Goal: Task Accomplishment & Management: Complete application form

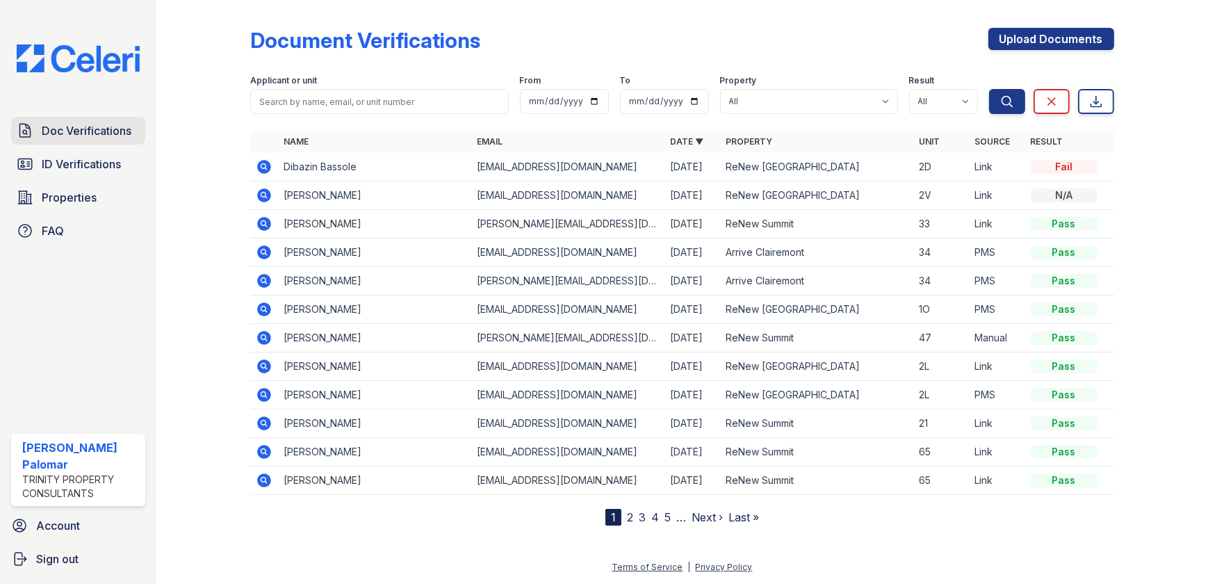
click at [129, 143] on link "Doc Verifications" at bounding box center [78, 131] width 134 height 28
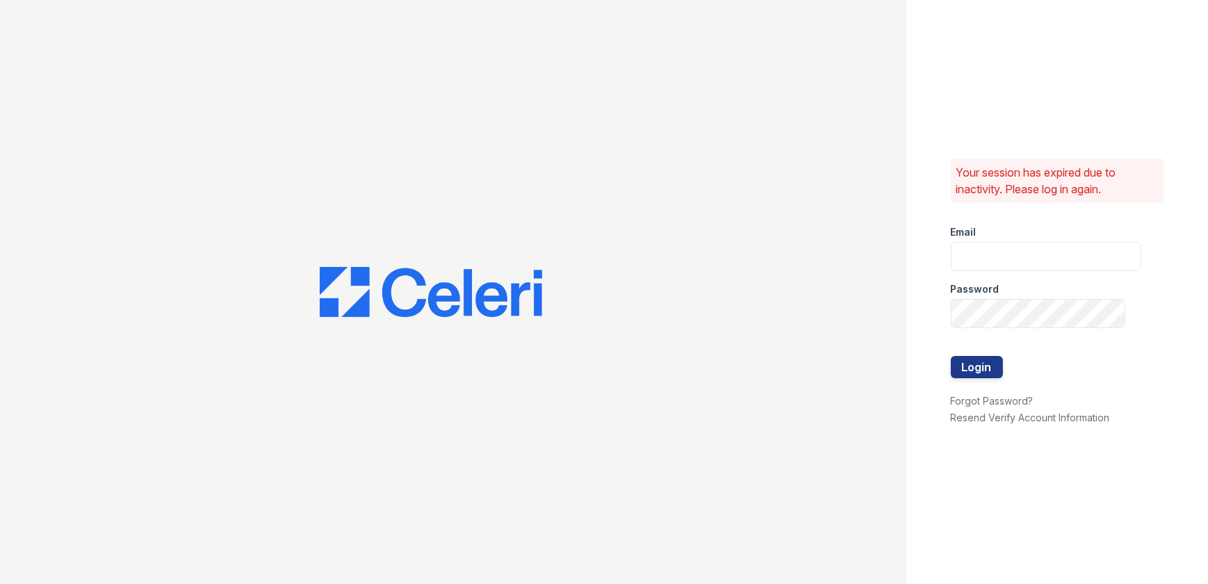
type input "gsencionpalomar@trinity-pm.com"
click at [970, 364] on button "Login" at bounding box center [977, 367] width 52 height 22
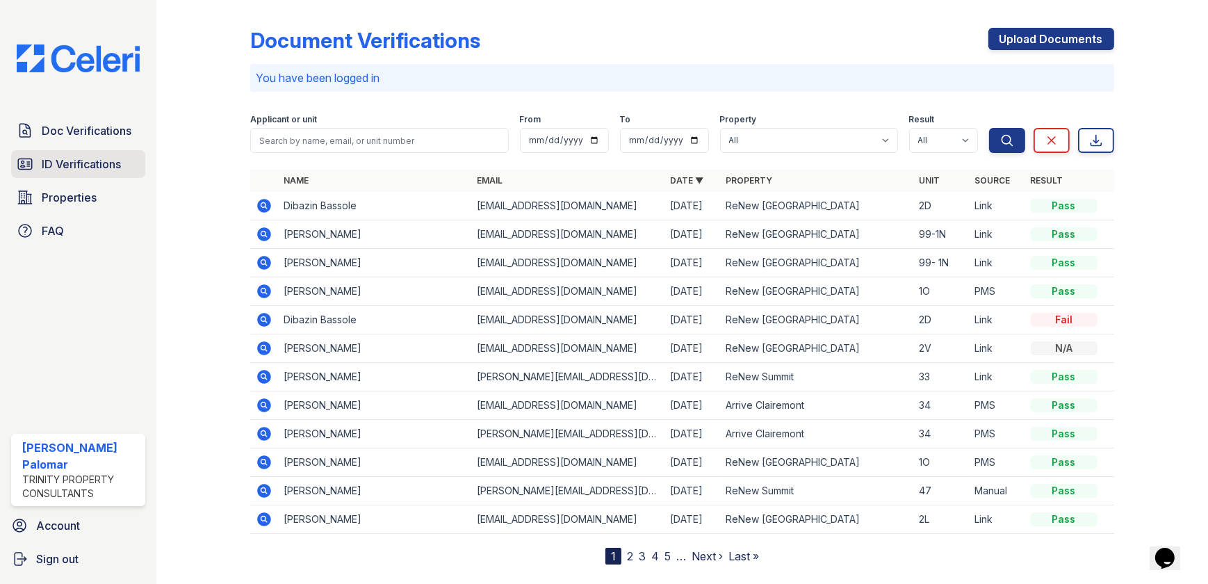
click at [93, 164] on span "ID Verifications" at bounding box center [81, 164] width 79 height 17
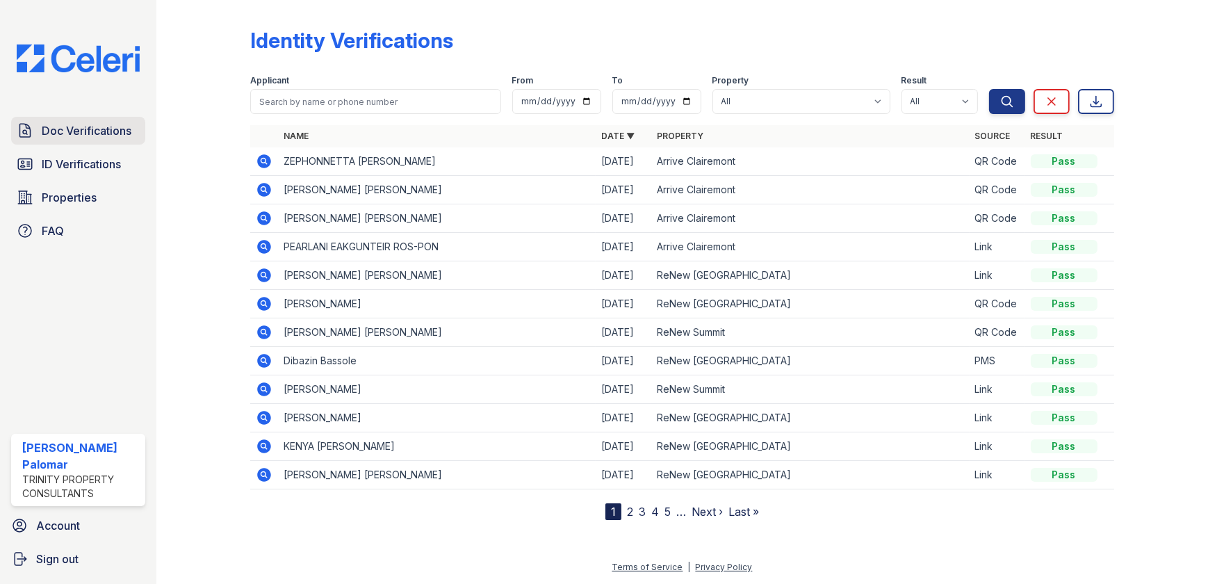
click at [90, 128] on span "Doc Verifications" at bounding box center [87, 130] width 90 height 17
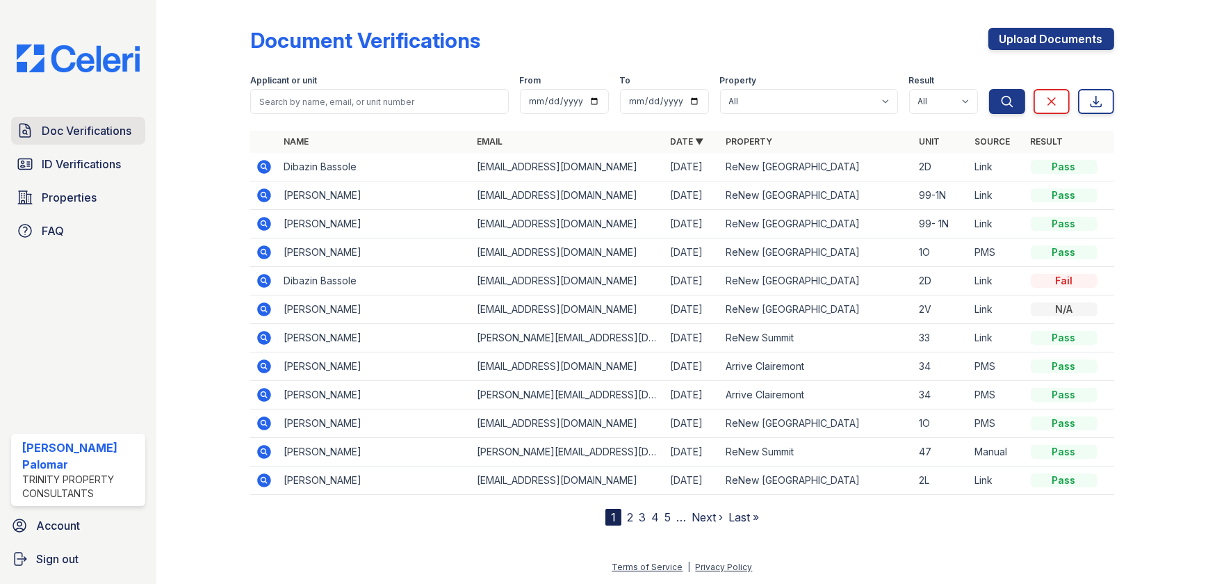
click at [74, 134] on span "Doc Verifications" at bounding box center [87, 130] width 90 height 17
click at [90, 178] on div "Doc Verifications ID Verifications Properties FAQ" at bounding box center [78, 181] width 145 height 128
click at [75, 143] on link "Doc Verifications" at bounding box center [78, 131] width 134 height 28
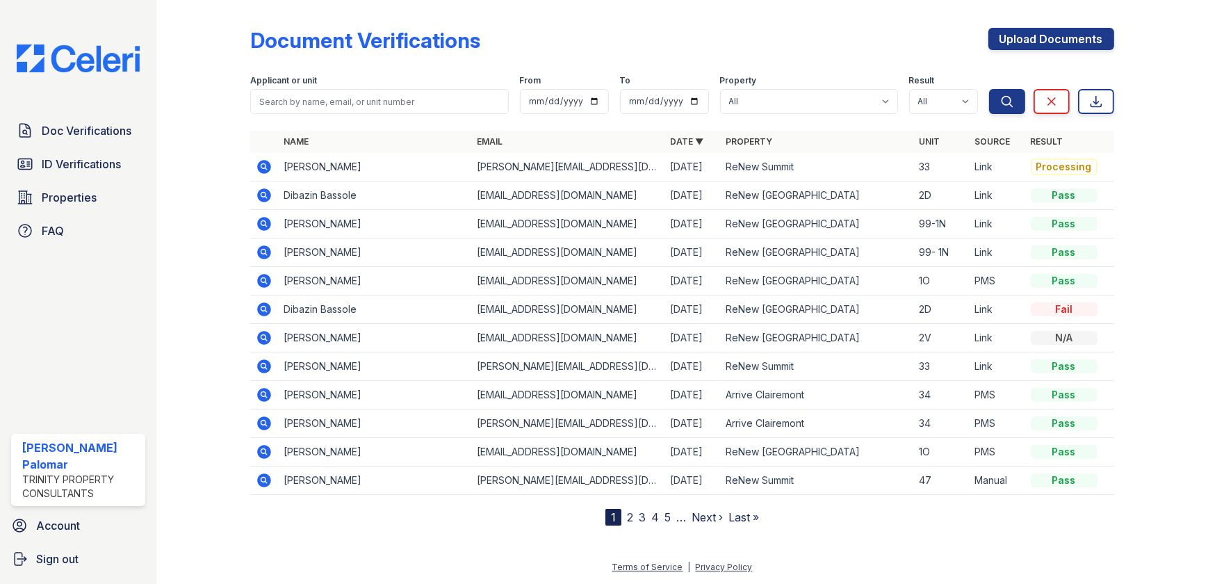
click at [264, 172] on icon at bounding box center [265, 167] width 14 height 14
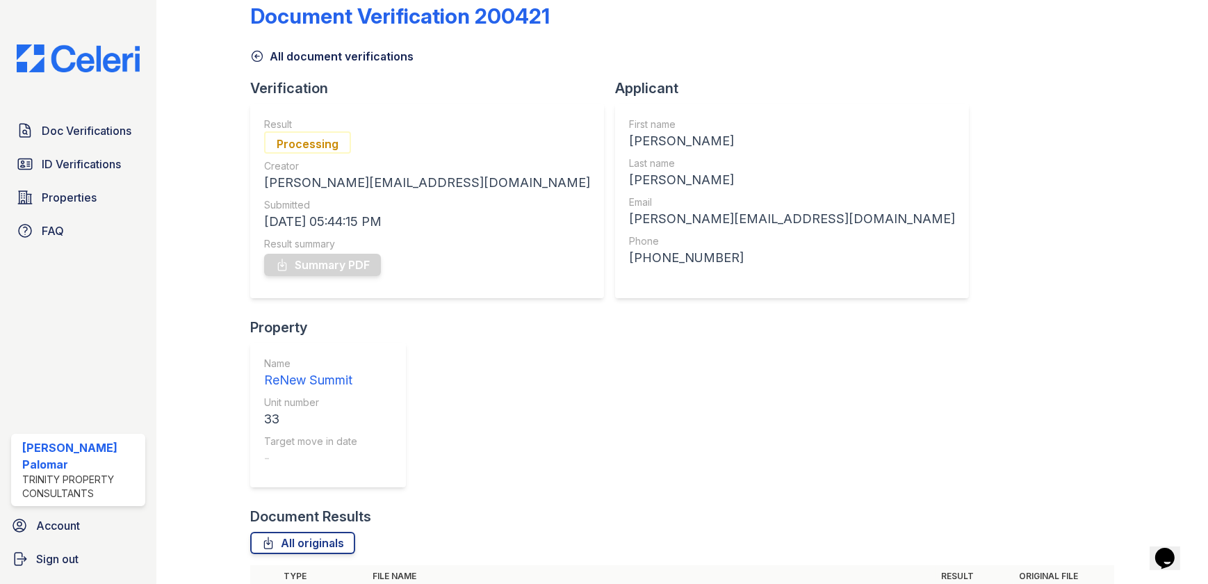
scroll to position [35, 0]
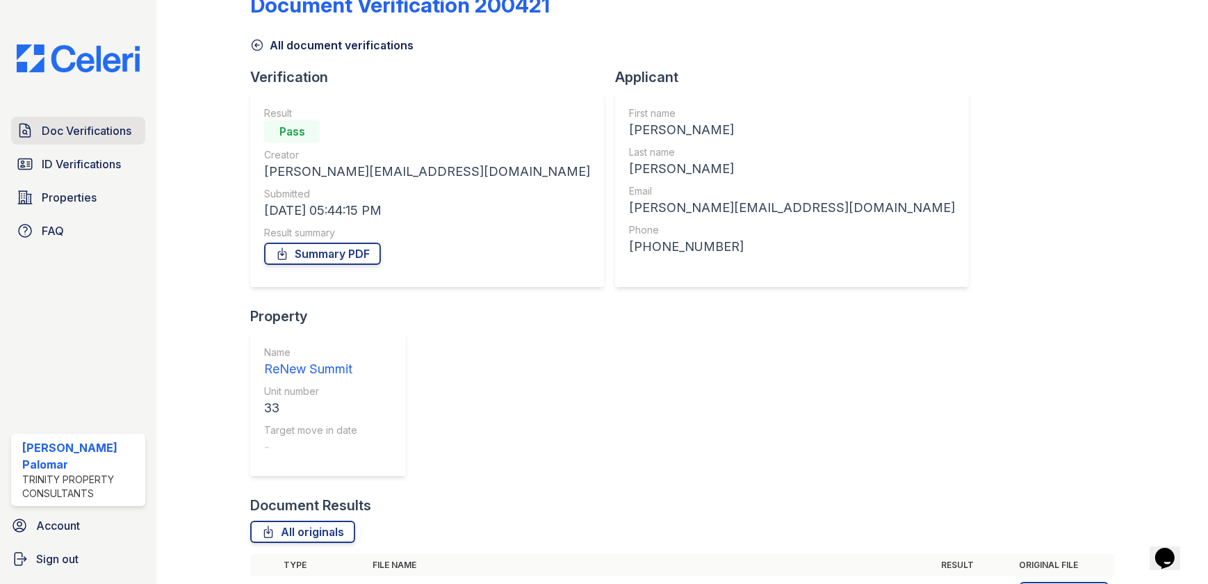
click at [99, 140] on link "Doc Verifications" at bounding box center [78, 131] width 134 height 28
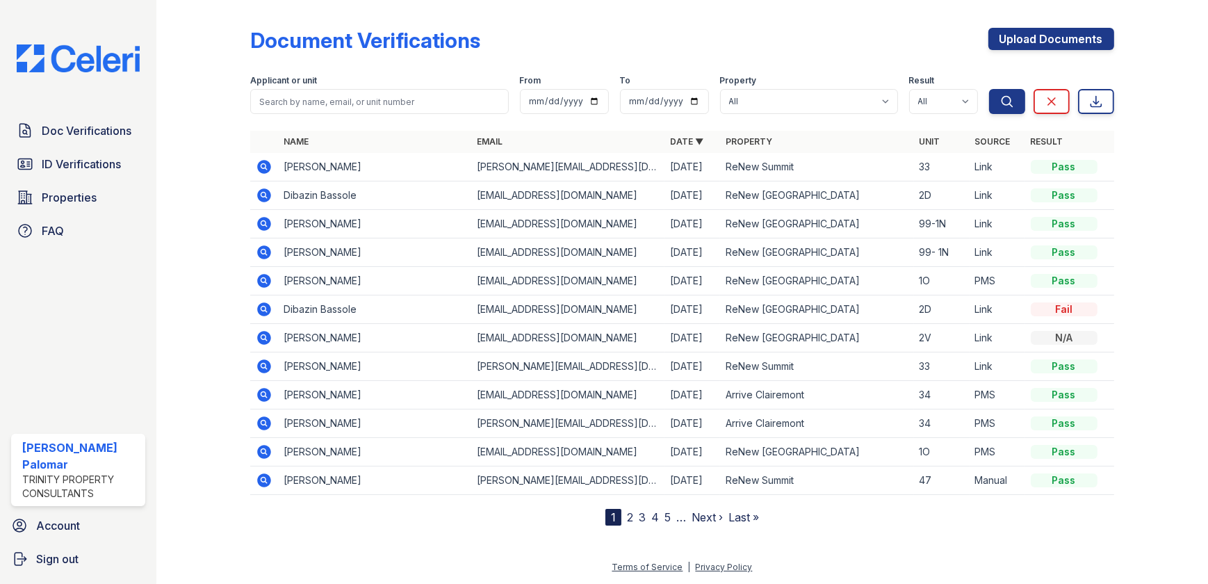
click at [273, 161] on td at bounding box center [264, 167] width 28 height 29
click at [260, 165] on icon at bounding box center [265, 167] width 14 height 14
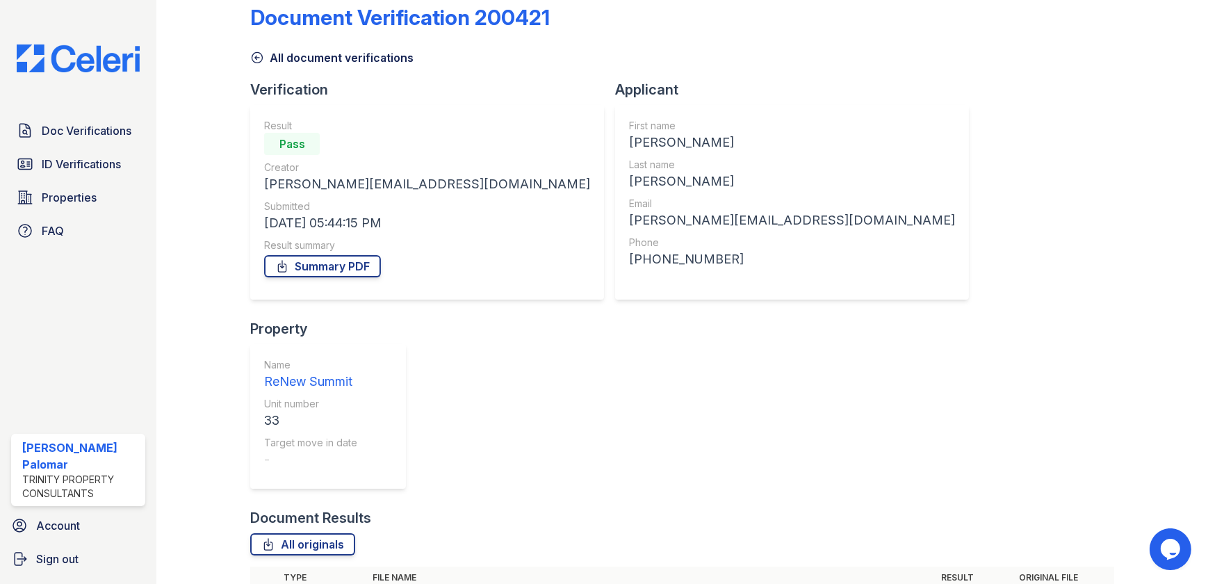
scroll to position [35, 0]
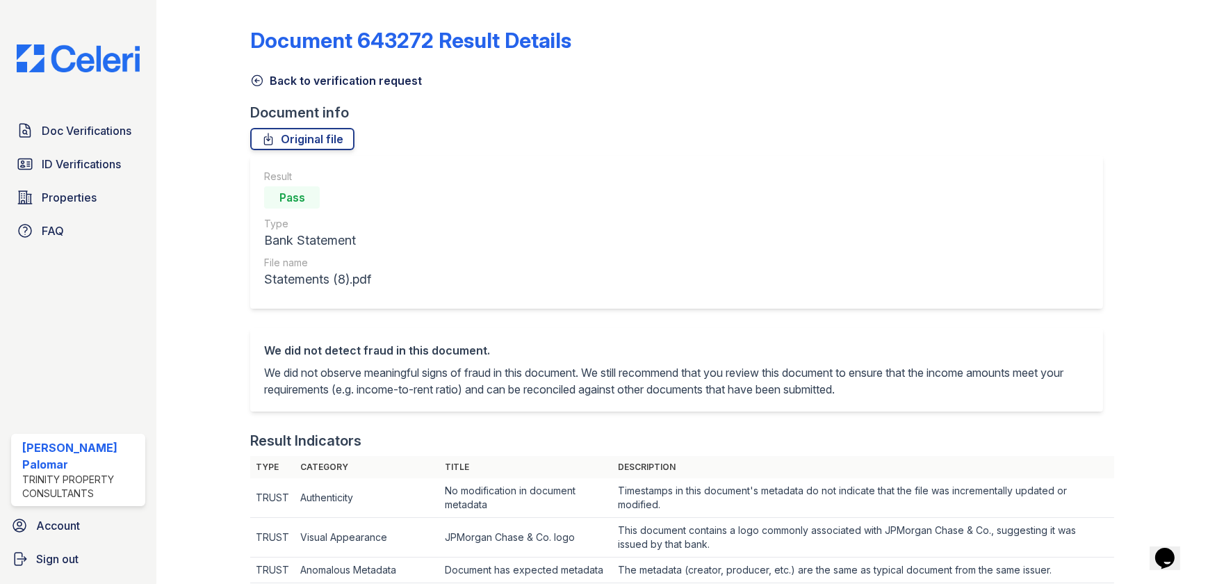
click at [315, 80] on link "Back to verification request" at bounding box center [336, 80] width 172 height 17
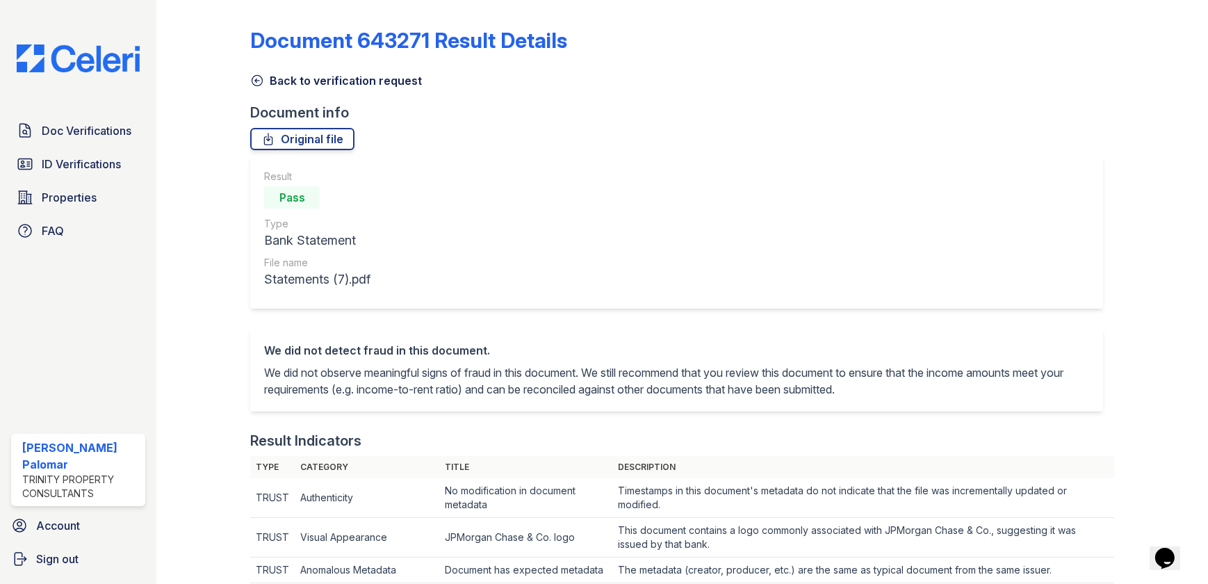
click at [337, 80] on link "Back to verification request" at bounding box center [336, 80] width 172 height 17
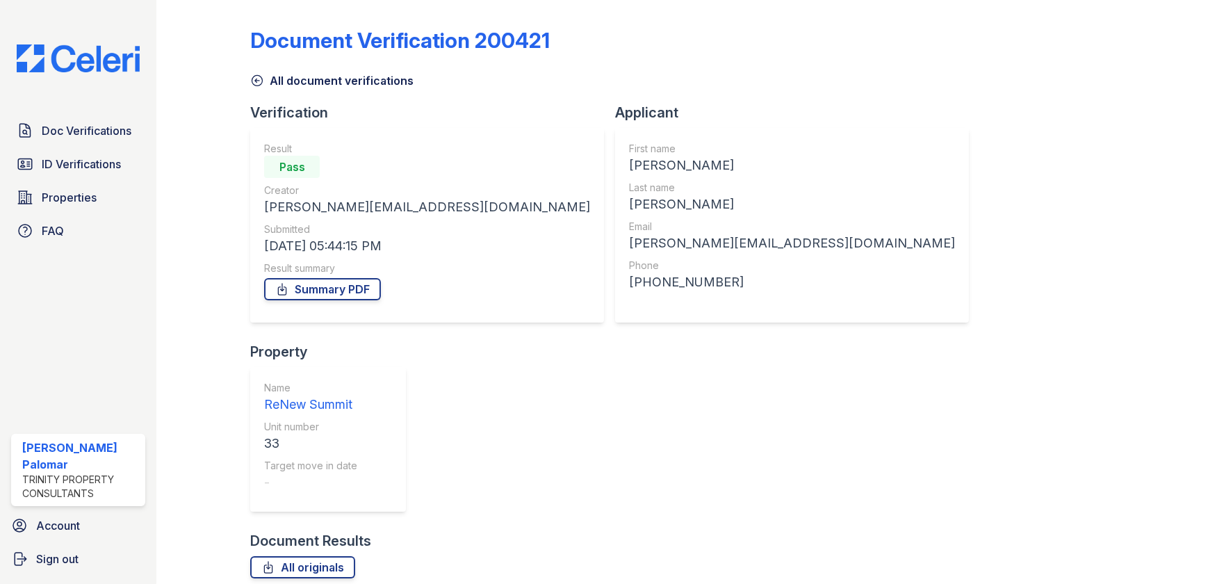
click at [437, 556] on div "All originals" at bounding box center [682, 567] width 864 height 22
click at [118, 117] on link "Doc Verifications" at bounding box center [78, 131] width 134 height 28
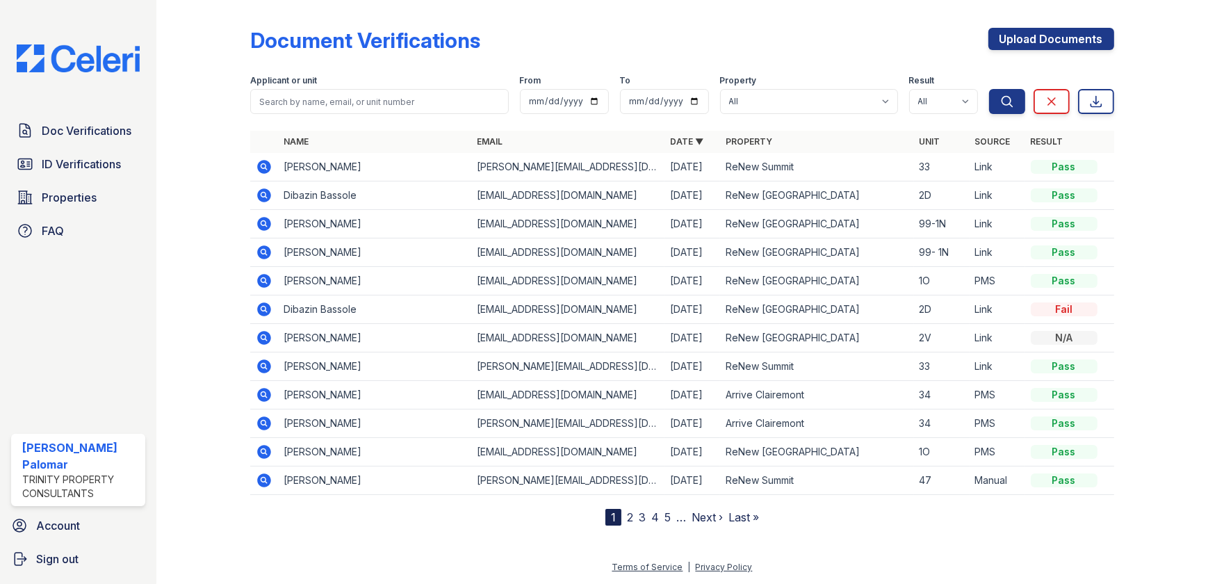
click at [262, 167] on icon at bounding box center [264, 167] width 17 height 17
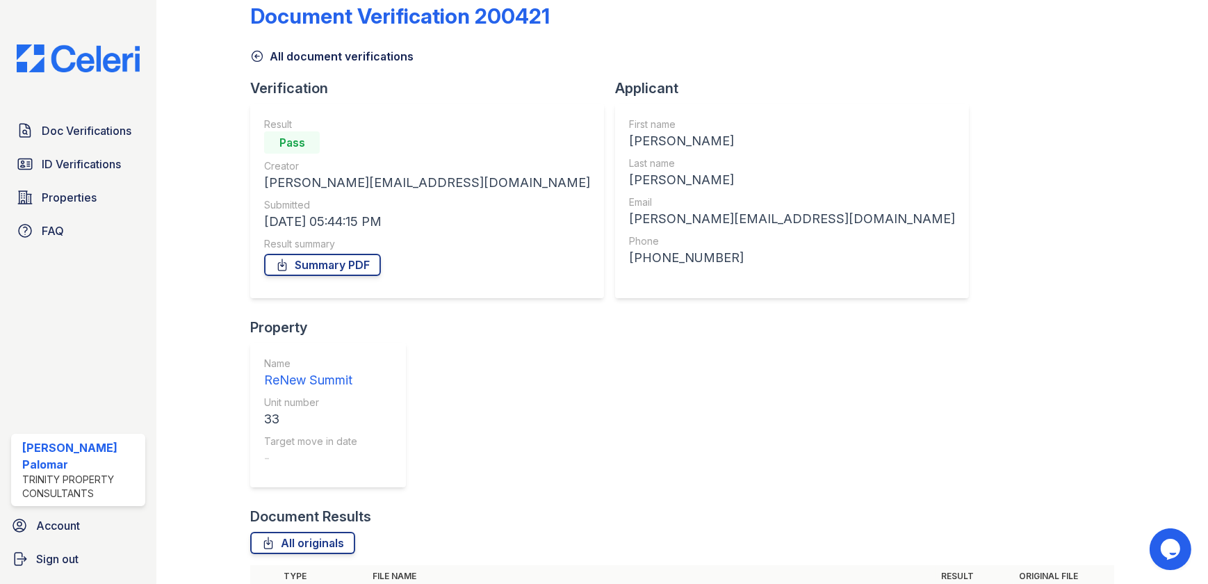
scroll to position [35, 0]
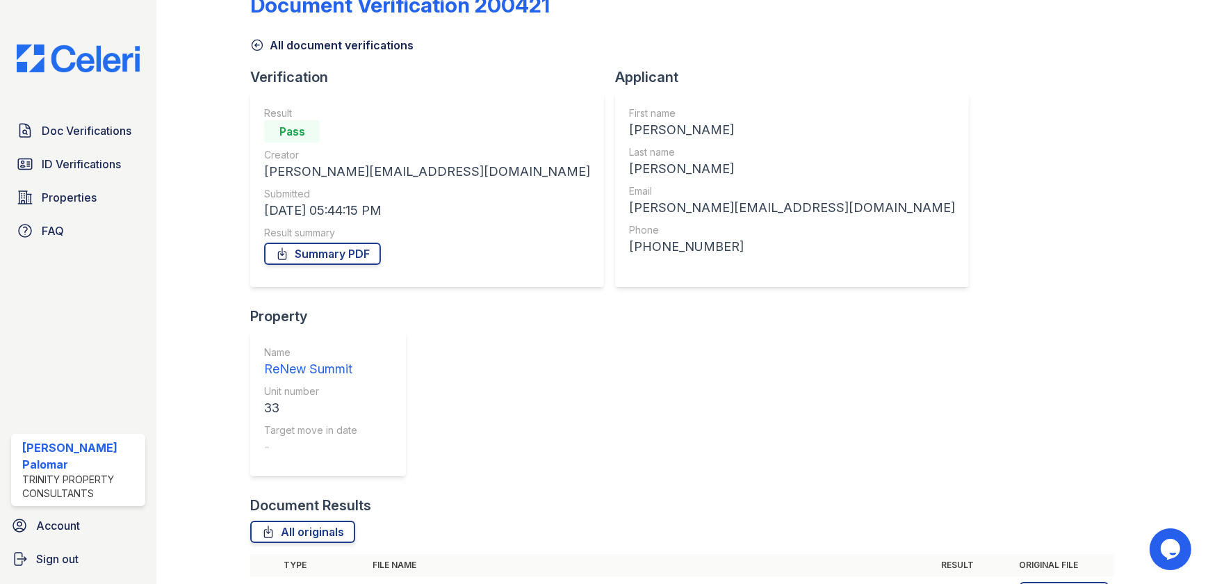
click at [86, 145] on div "Doc Verifications ID Verifications Properties FAQ" at bounding box center [78, 181] width 145 height 128
click at [110, 127] on span "Doc Verifications" at bounding box center [87, 130] width 90 height 17
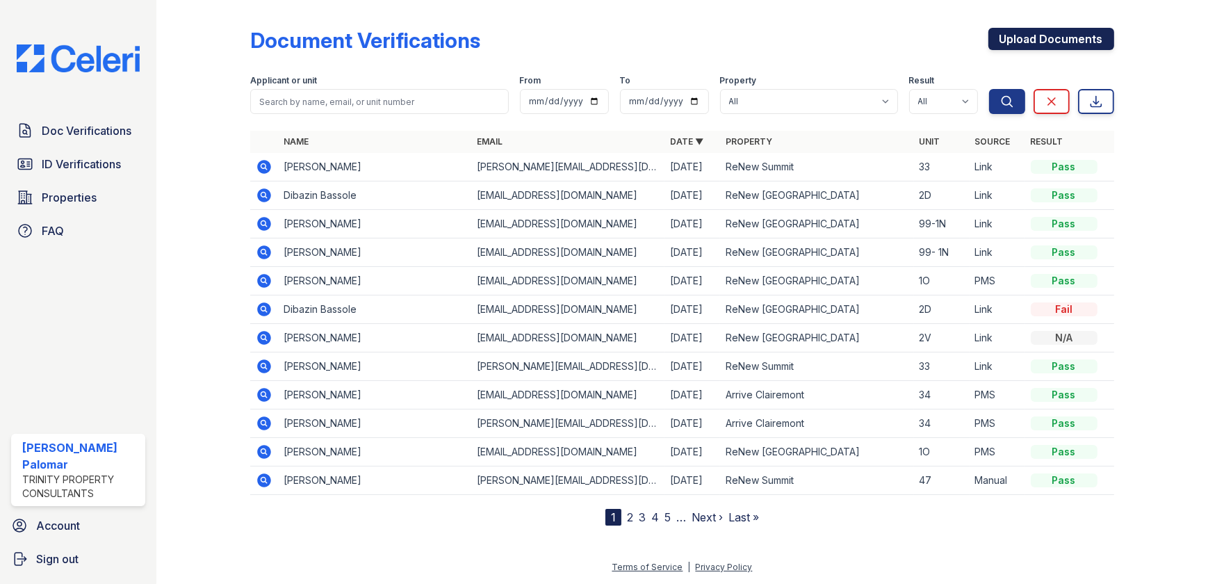
click at [1044, 33] on link "Upload Documents" at bounding box center [1052, 39] width 126 height 22
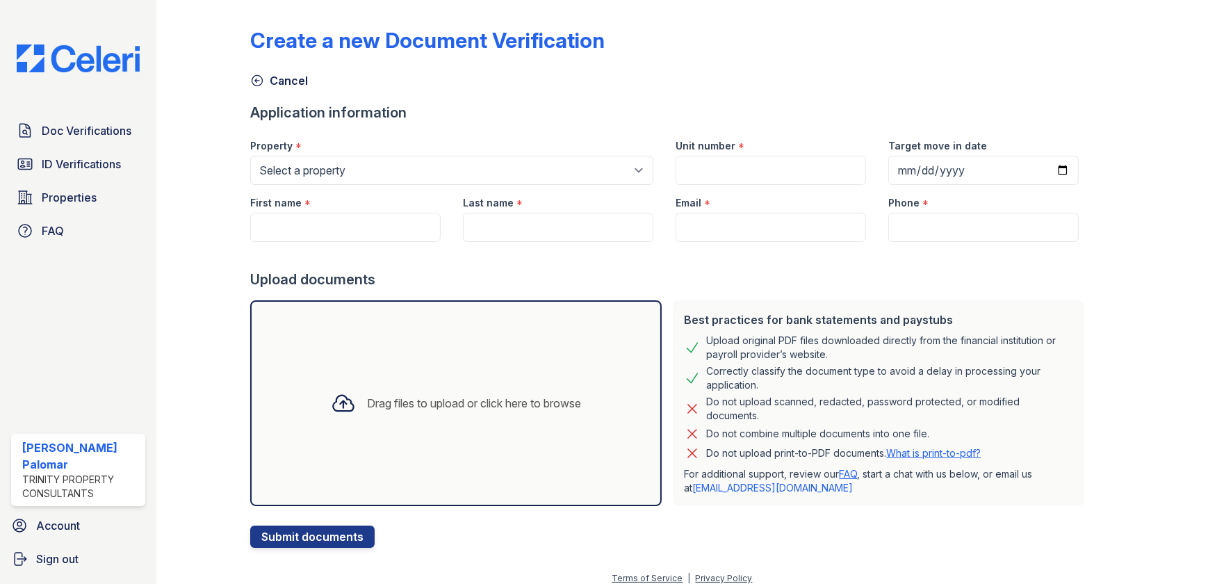
click at [521, 348] on div "Drag files to upload or click here to browse" at bounding box center [456, 403] width 412 height 206
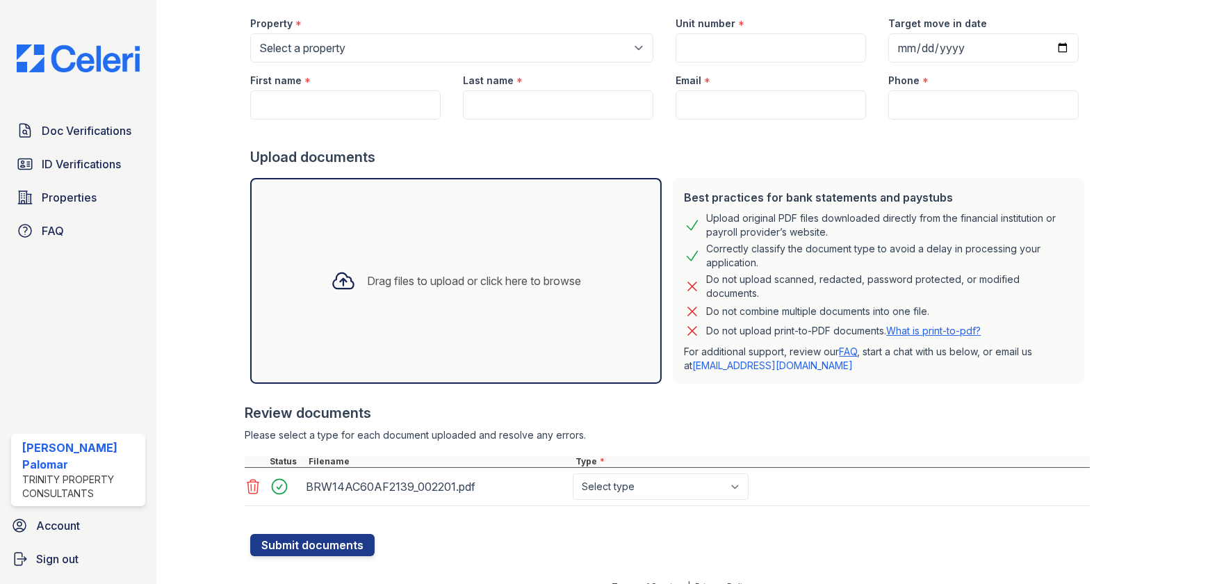
scroll to position [140, 0]
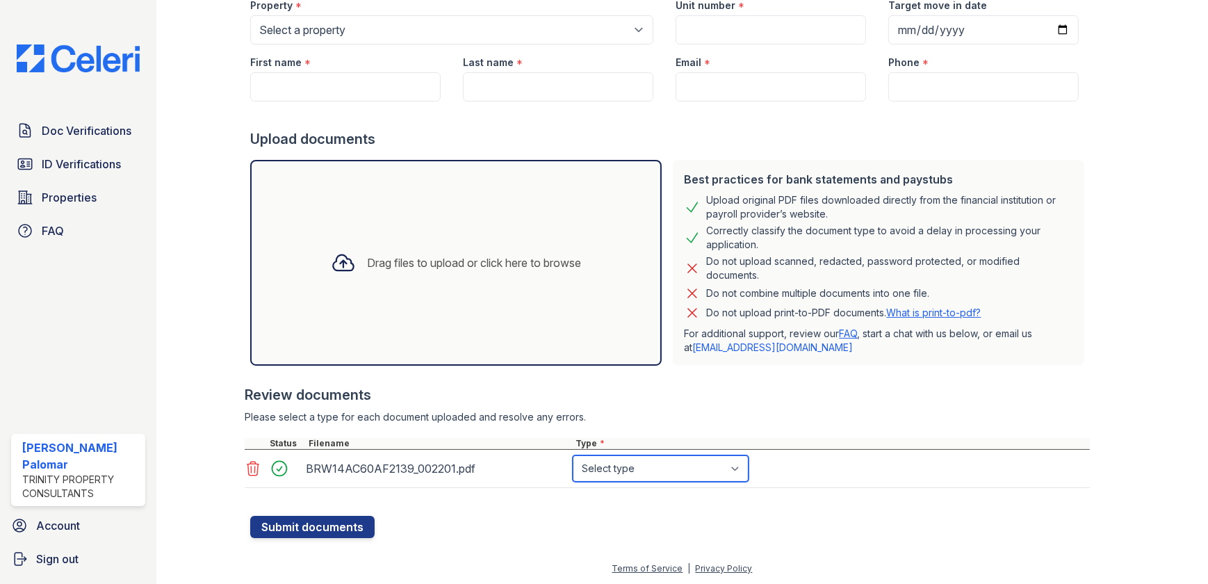
click at [642, 460] on select "Select type Paystub Bank Statement Offer Letter Tax Documents Benefit Award Let…" at bounding box center [661, 468] width 176 height 26
select select "benefit_award_letter"
click at [573, 455] on select "Select type Paystub Bank Statement Offer Letter Tax Documents Benefit Award Let…" at bounding box center [661, 468] width 176 height 26
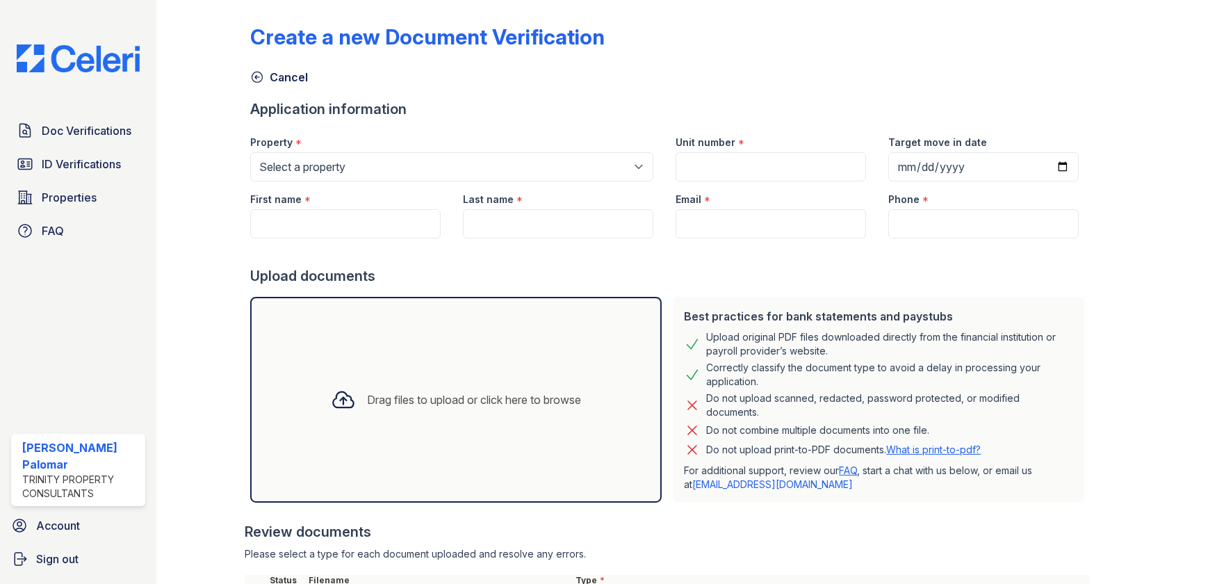
scroll to position [0, 0]
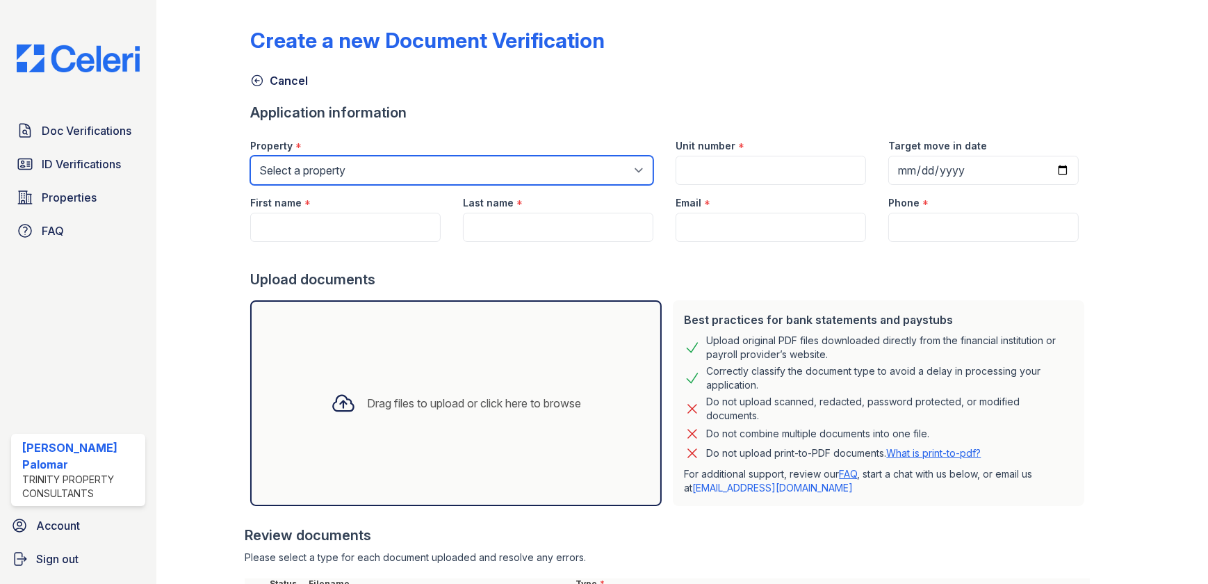
click at [476, 175] on select "Select a property Arrive Clairemont ReNew Alpine ReNew Serra Mesa ReNew Summit" at bounding box center [451, 170] width 403 height 29
select select "26"
click at [250, 156] on select "Select a property Arrive Clairemont ReNew Alpine ReNew Serra Mesa ReNew Summit" at bounding box center [451, 170] width 403 height 29
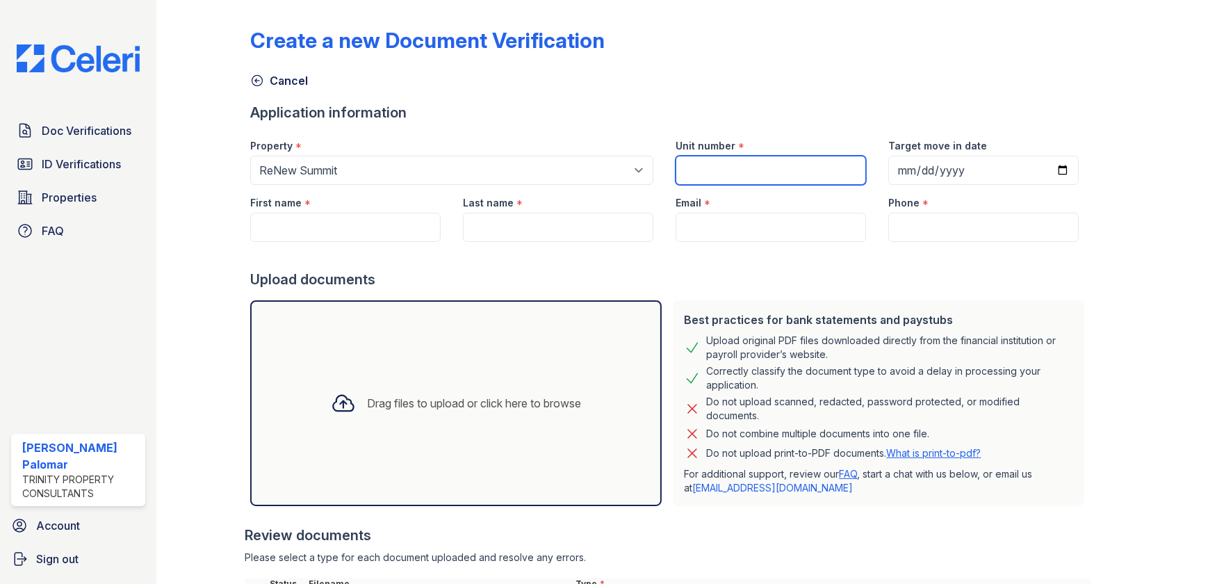
click at [731, 163] on input "Unit number" at bounding box center [771, 170] width 191 height 29
type input "33"
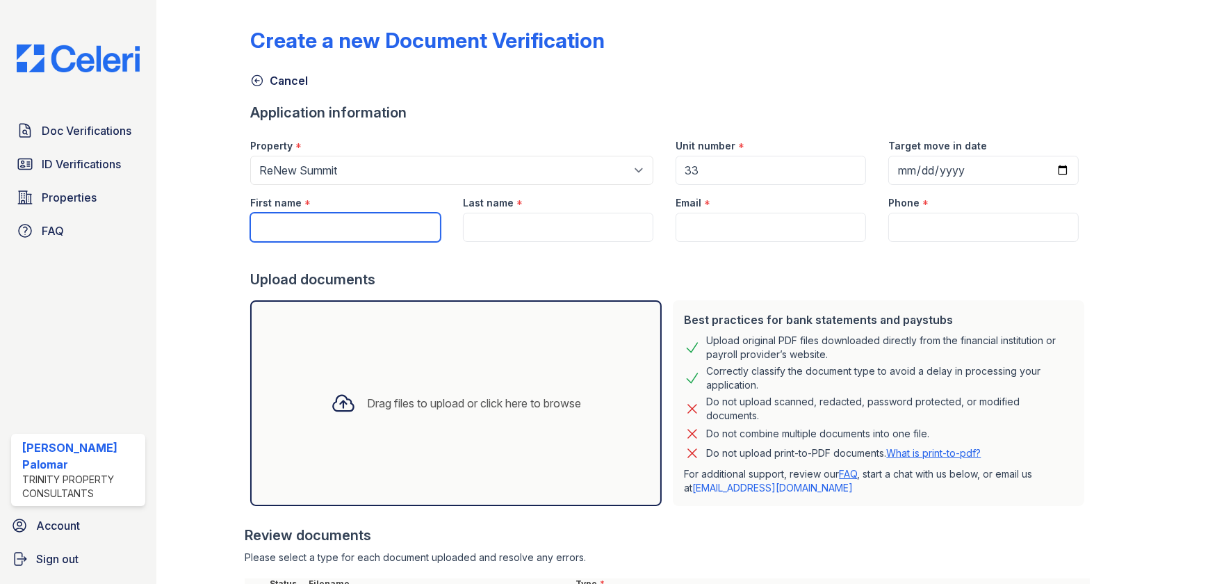
click at [359, 234] on input "First name" at bounding box center [345, 227] width 191 height 29
type input "[PERSON_NAME]"
type input "7605435347"
type input "[PERSON_NAME]"
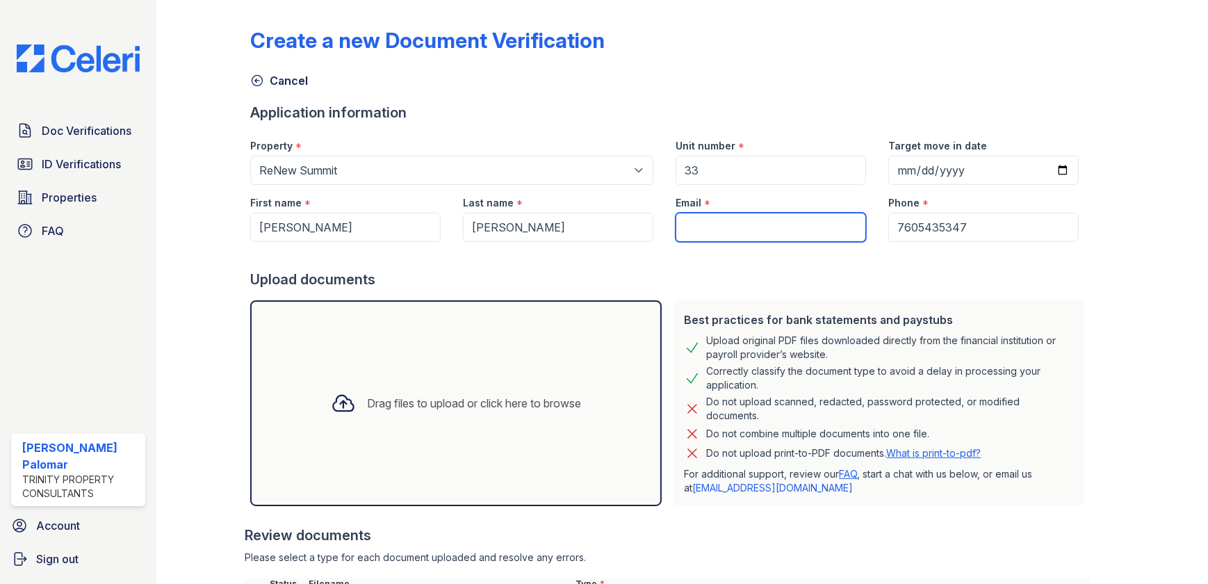
click at [788, 232] on input "Email" at bounding box center [771, 227] width 191 height 29
paste input "[PERSON_NAME][EMAIL_ADDRESS][DOMAIN_NAME]"
type input "[PERSON_NAME][EMAIL_ADDRESS][DOMAIN_NAME]"
click at [400, 388] on div "Drag files to upload or click here to browse" at bounding box center [456, 403] width 273 height 47
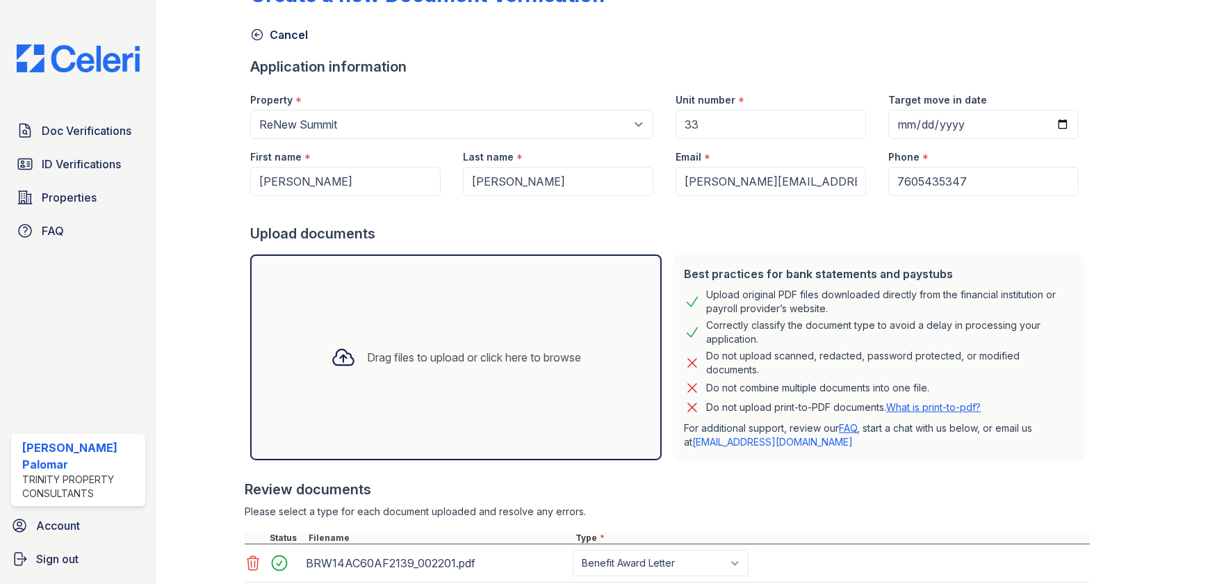
scroll to position [175, 0]
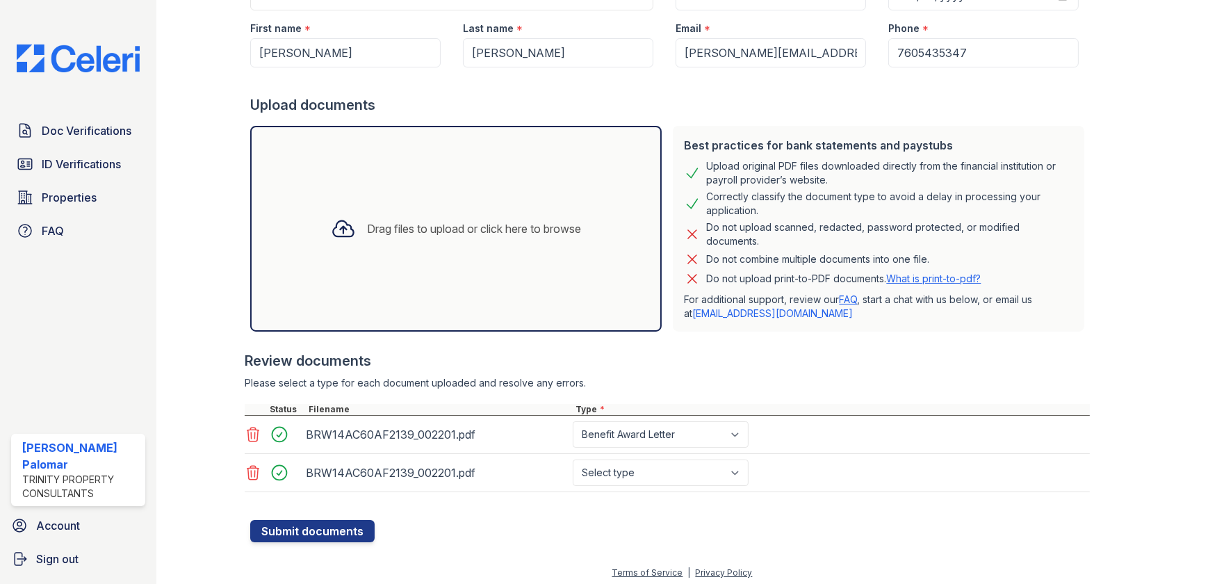
click at [254, 473] on icon at bounding box center [254, 473] width 12 height 14
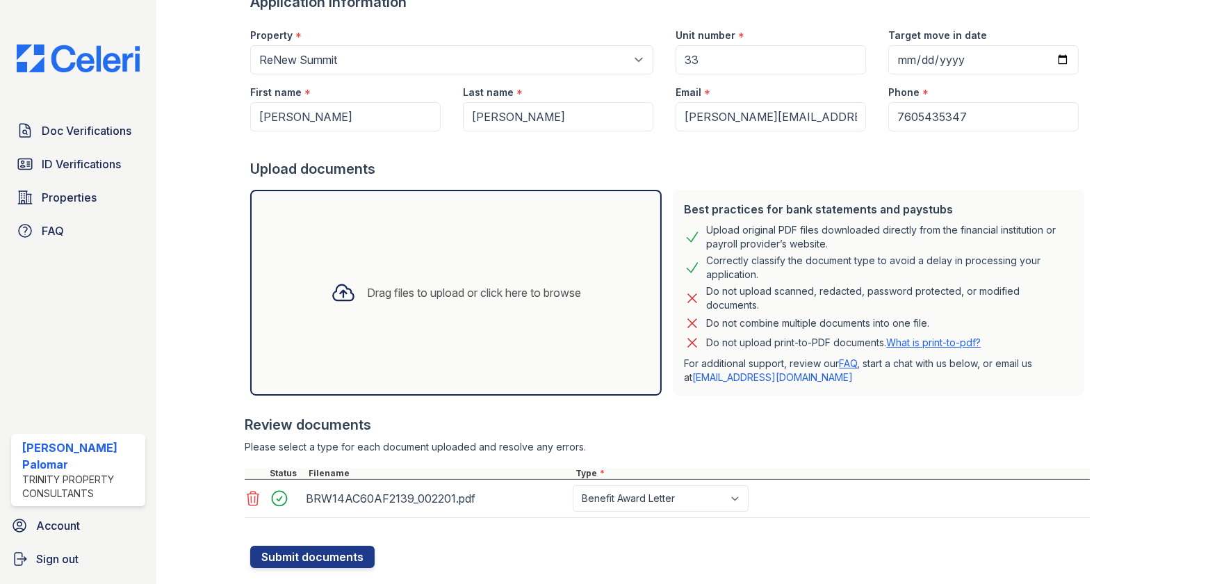
scroll to position [140, 0]
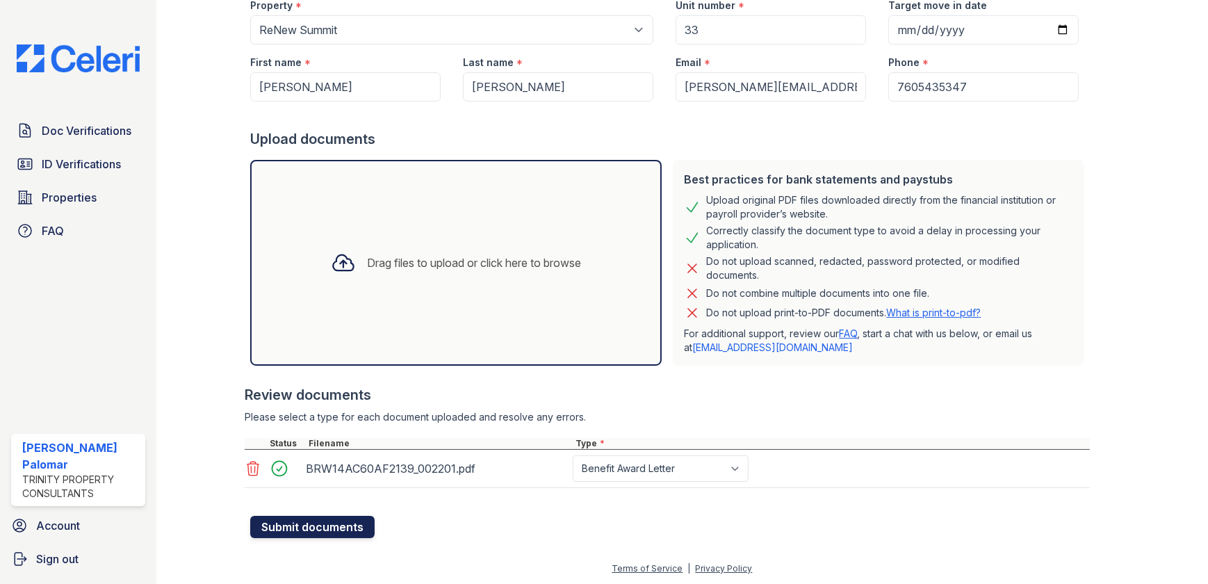
click at [350, 525] on button "Submit documents" at bounding box center [312, 527] width 124 height 22
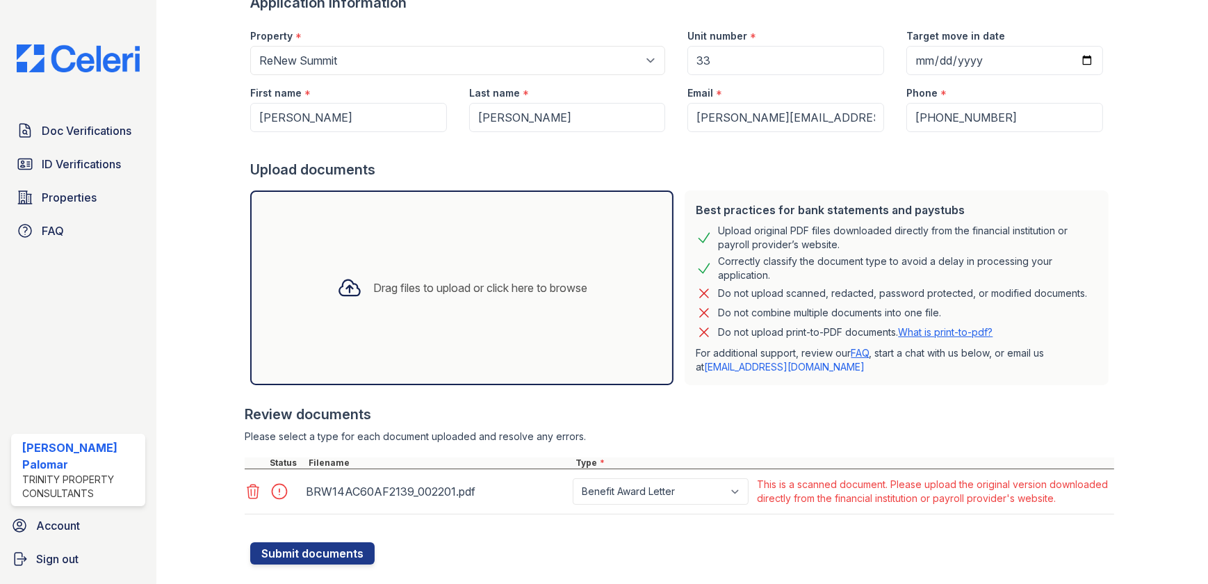
scroll to position [189, 0]
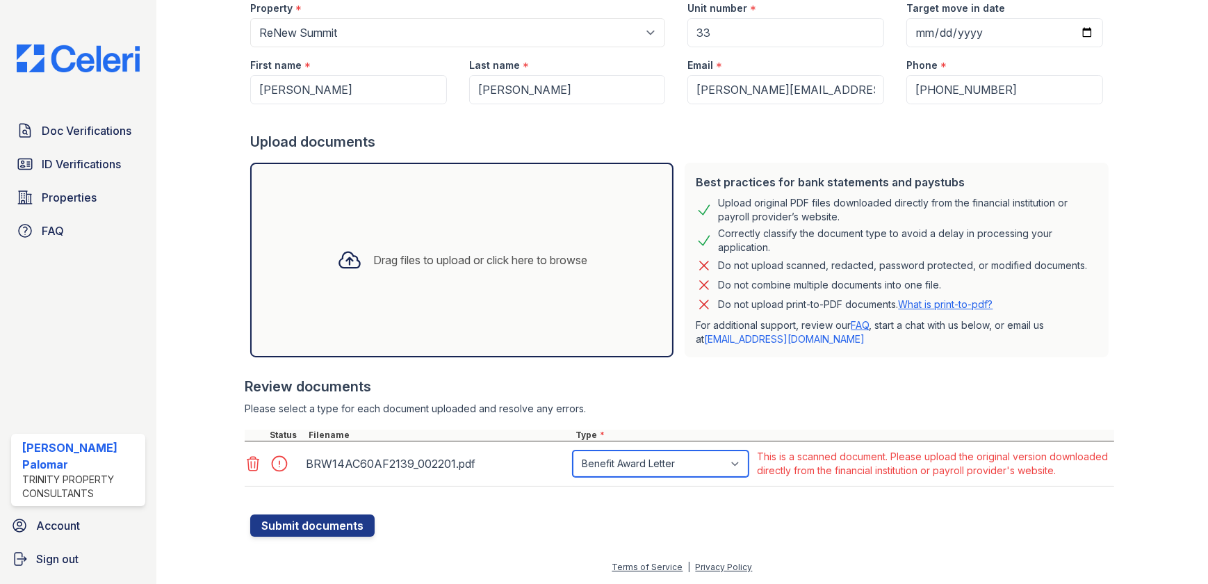
click at [680, 451] on select "Paystub Bank Statement Offer Letter Tax Documents Benefit Award Letter Investme…" at bounding box center [661, 464] width 176 height 26
select select "other"
click at [573, 451] on select "Paystub Bank Statement Offer Letter Tax Documents Benefit Award Letter Investme…" at bounding box center [661, 464] width 176 height 26
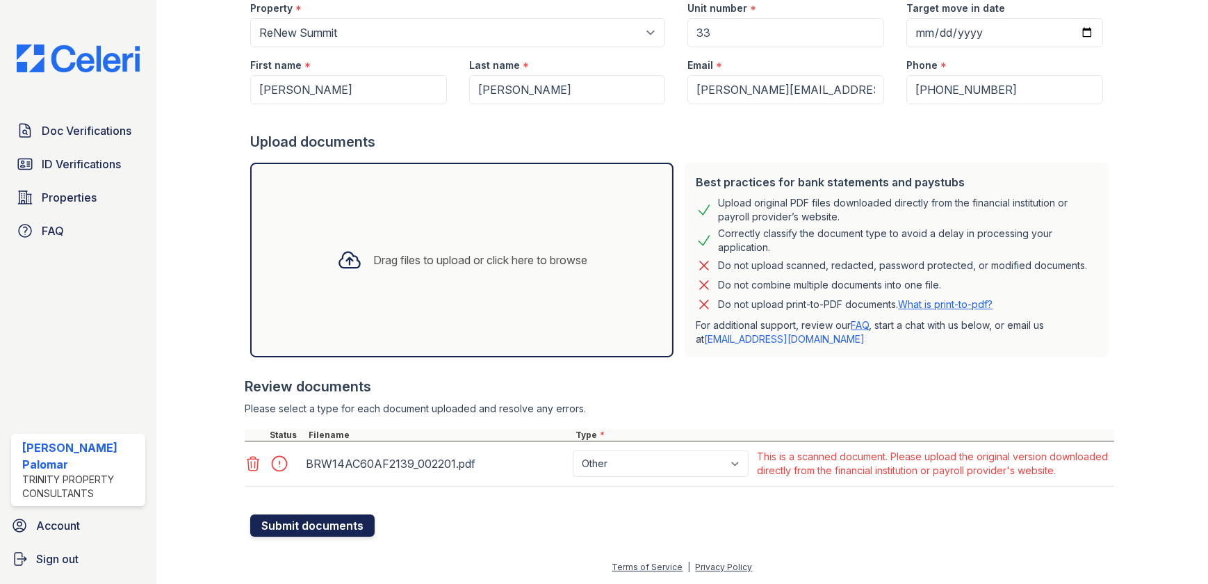
click at [348, 526] on button "Submit documents" at bounding box center [312, 526] width 124 height 22
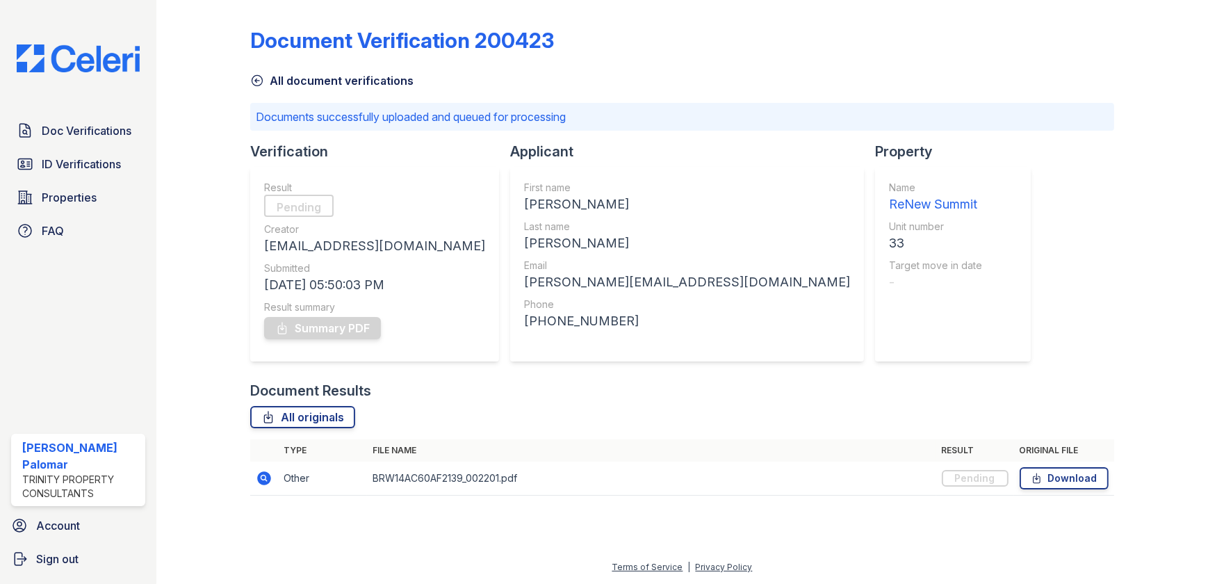
click at [261, 475] on icon at bounding box center [265, 478] width 14 height 14
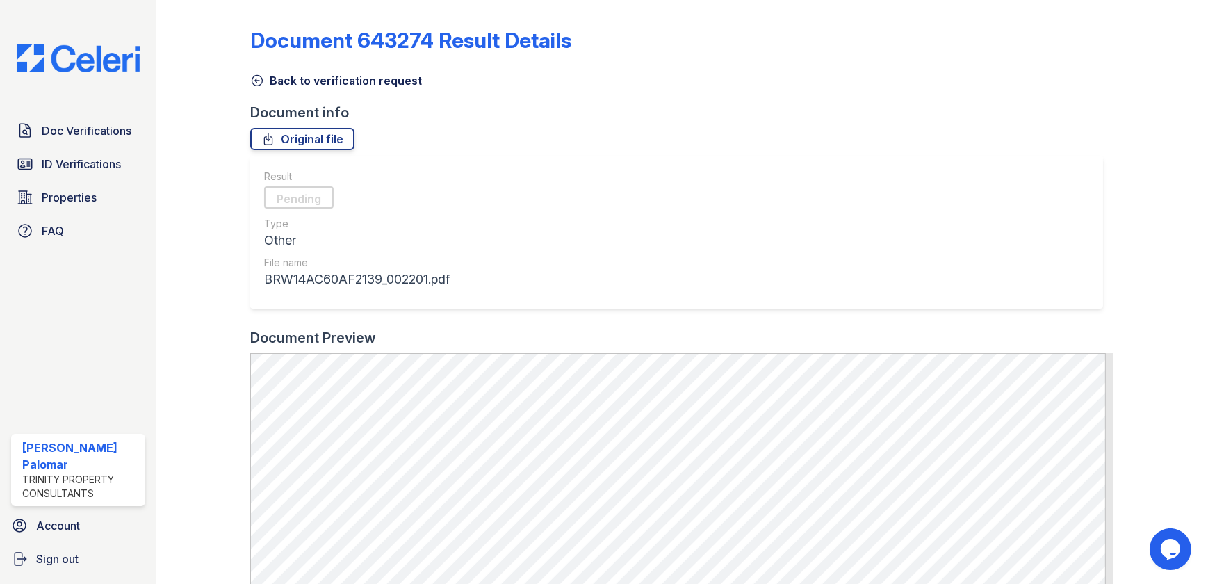
click at [264, 77] on link "Back to verification request" at bounding box center [336, 80] width 172 height 17
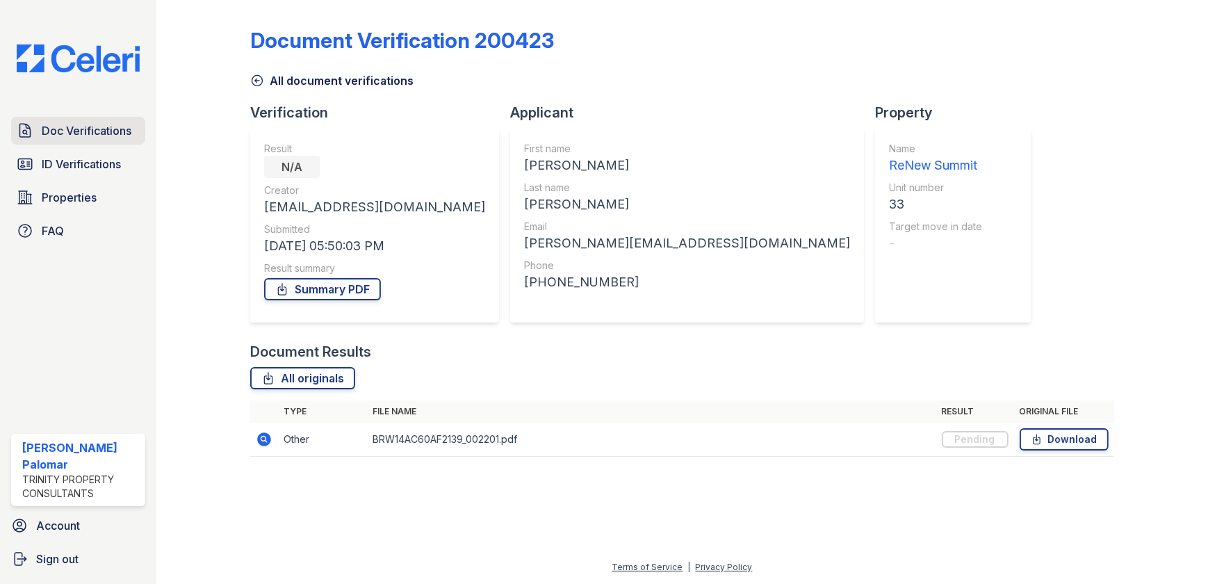
click at [97, 136] on span "Doc Verifications" at bounding box center [87, 130] width 90 height 17
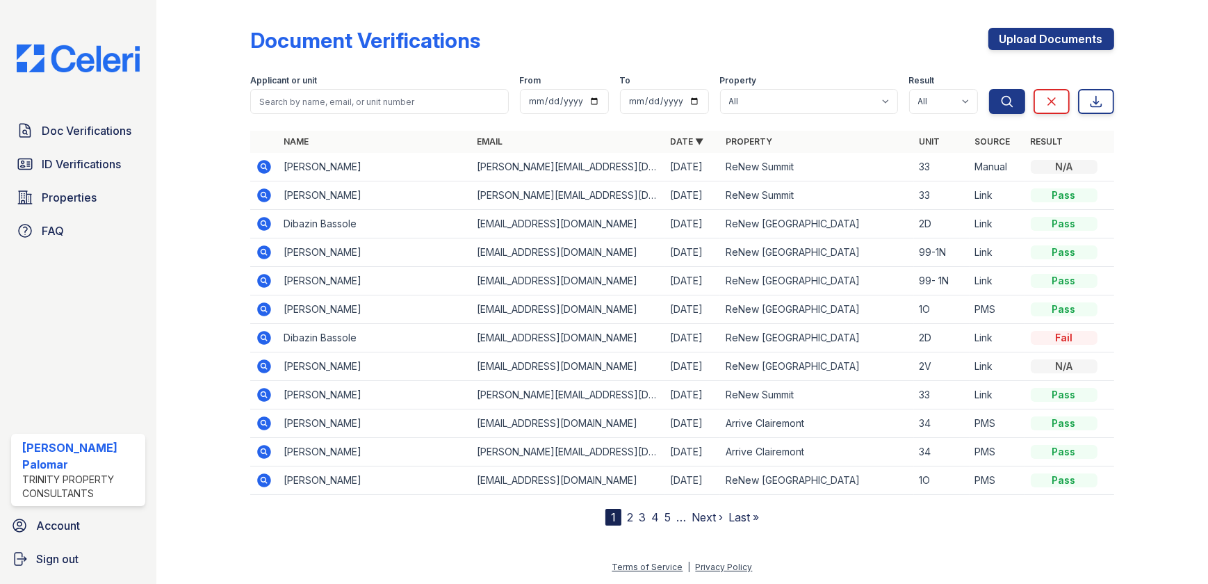
click at [264, 165] on icon at bounding box center [263, 165] width 3 height 3
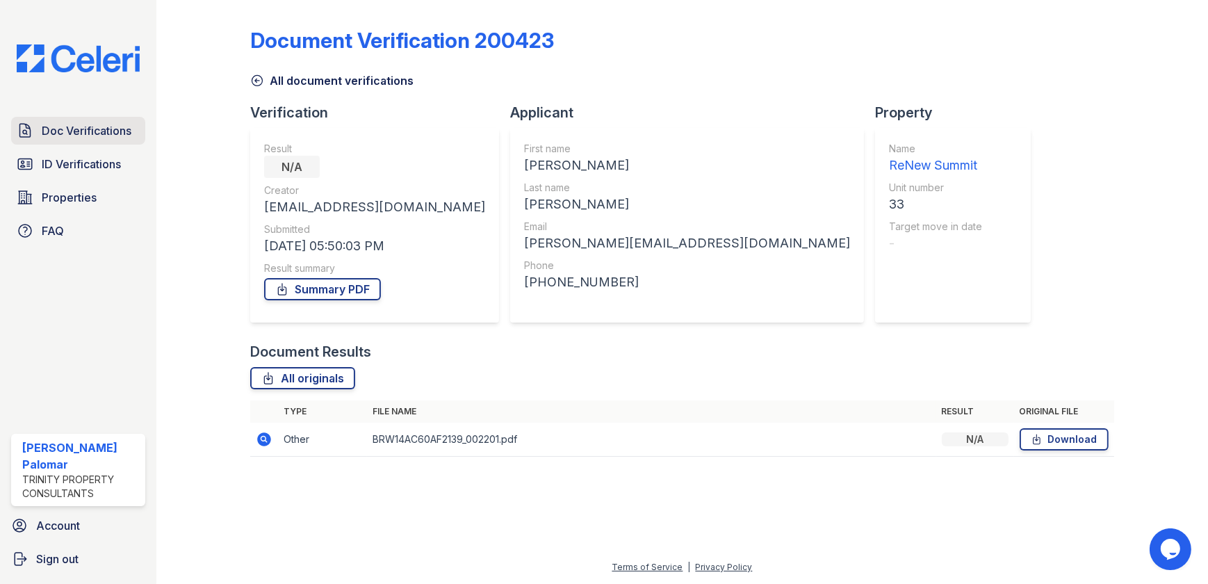
click at [76, 124] on span "Doc Verifications" at bounding box center [87, 130] width 90 height 17
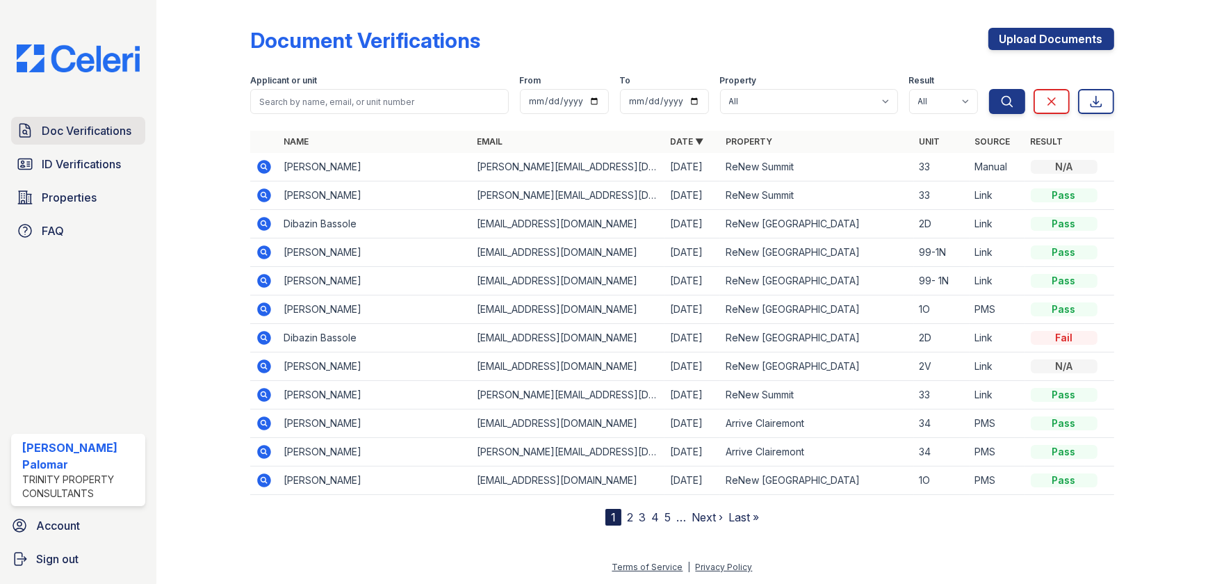
click at [92, 136] on span "Doc Verifications" at bounding box center [87, 130] width 90 height 17
click at [266, 167] on icon at bounding box center [264, 167] width 17 height 17
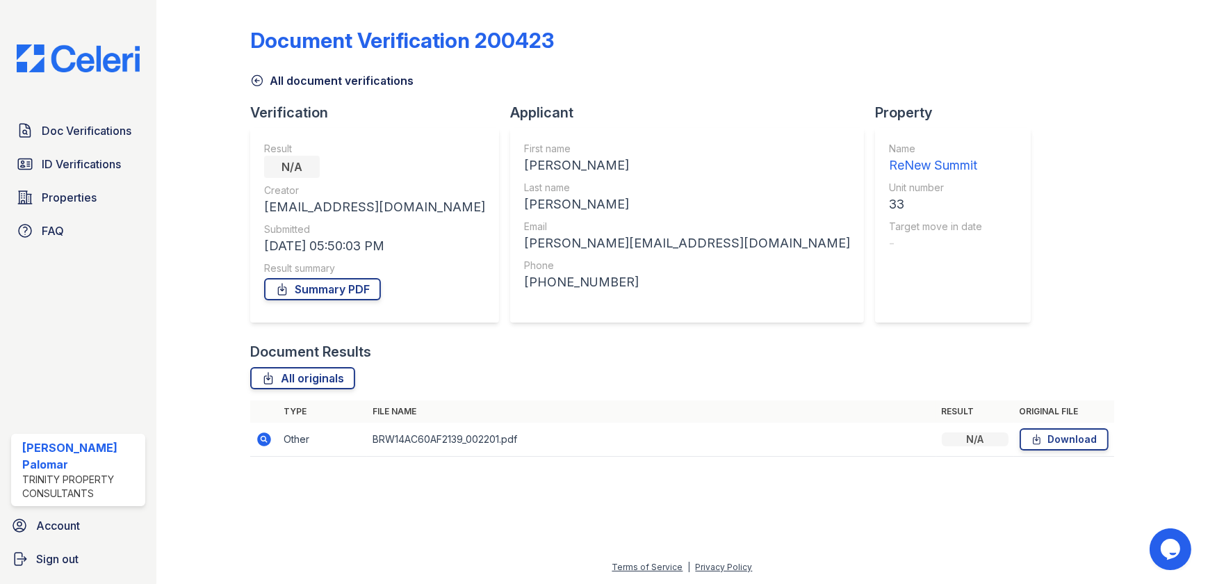
click at [273, 81] on link "All document verifications" at bounding box center [331, 80] width 163 height 17
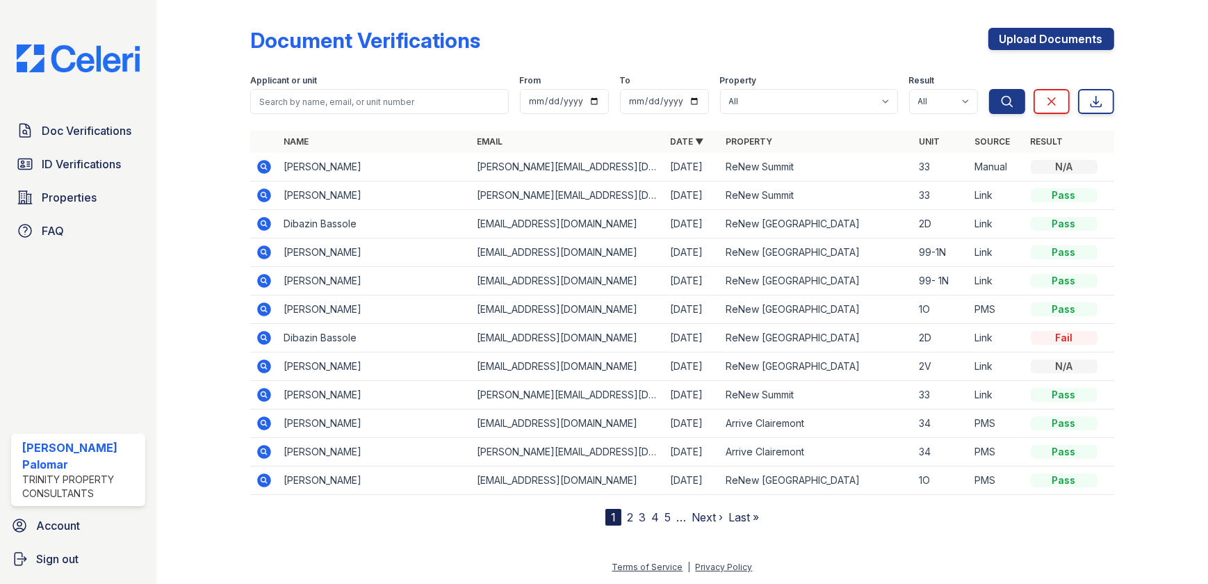
click at [261, 195] on icon at bounding box center [265, 195] width 14 height 14
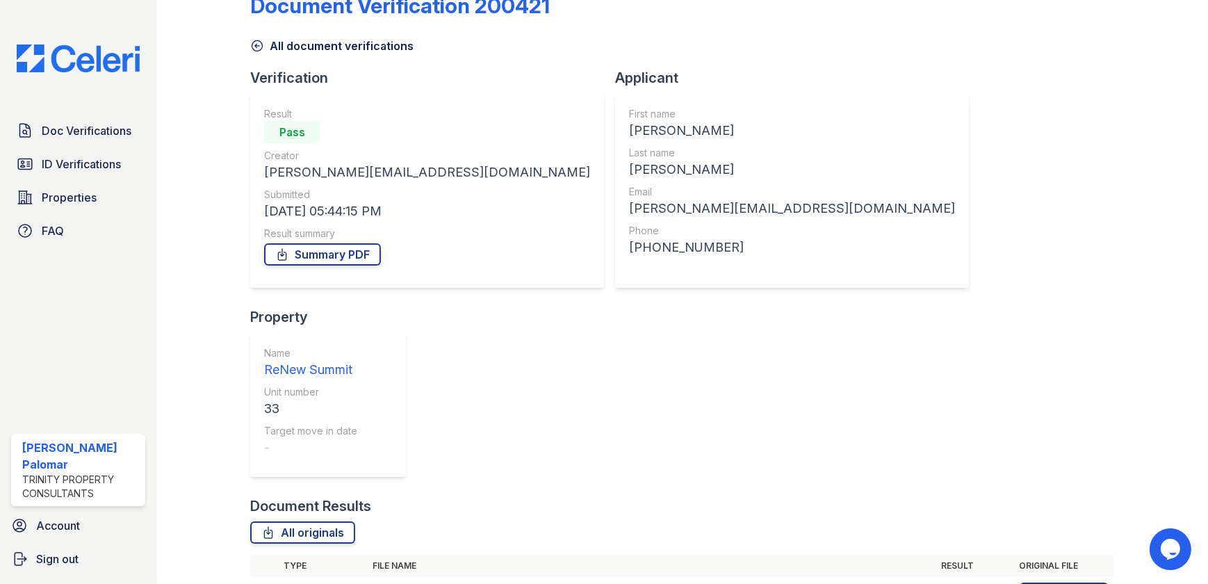
scroll to position [35, 0]
click at [1057, 582] on link "Download" at bounding box center [1064, 593] width 89 height 22
